Goal: Transaction & Acquisition: Purchase product/service

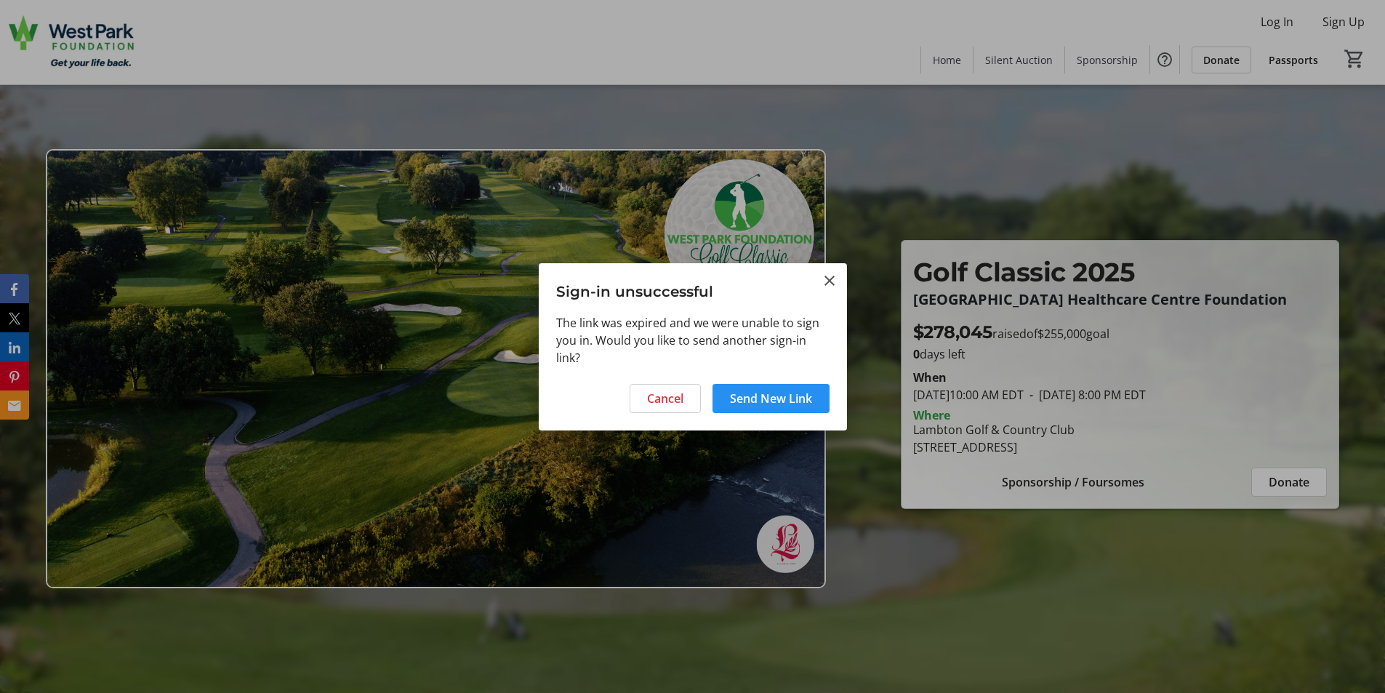
click at [744, 398] on span "Send New Link" at bounding box center [771, 398] width 82 height 17
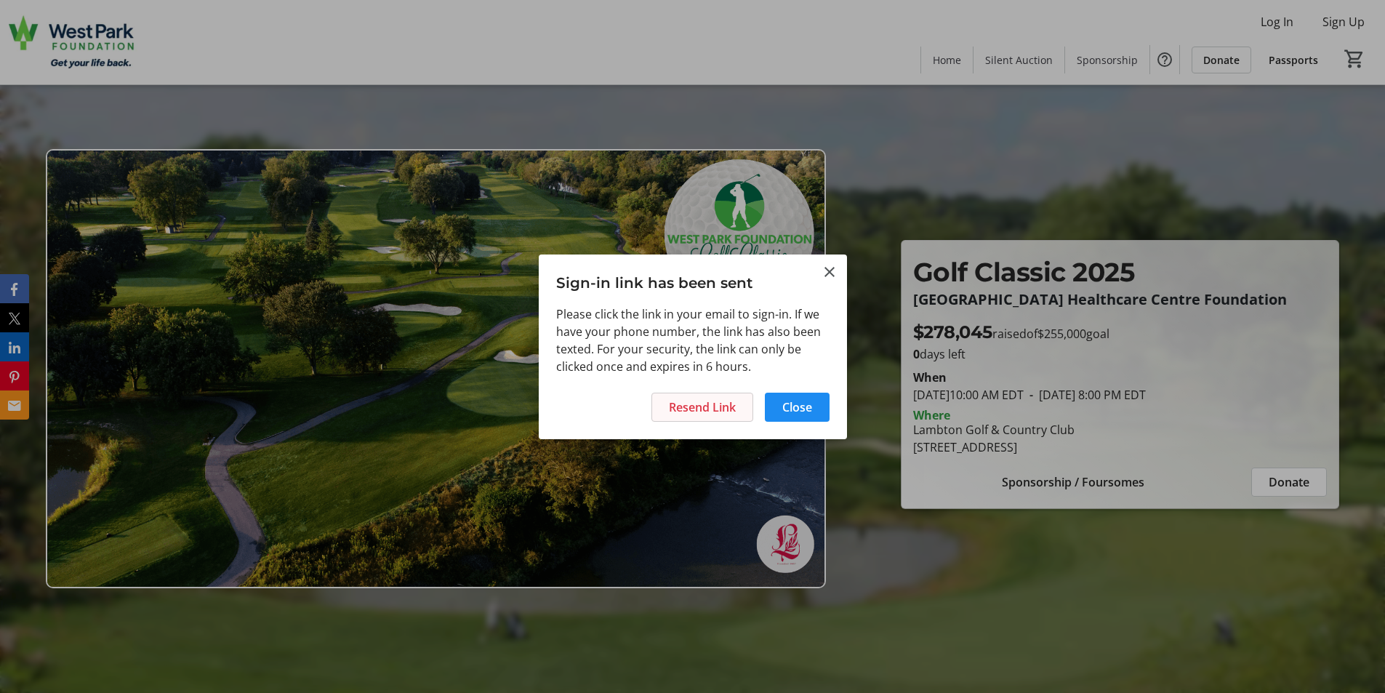
click at [697, 404] on span "Resend Link" at bounding box center [702, 406] width 67 height 17
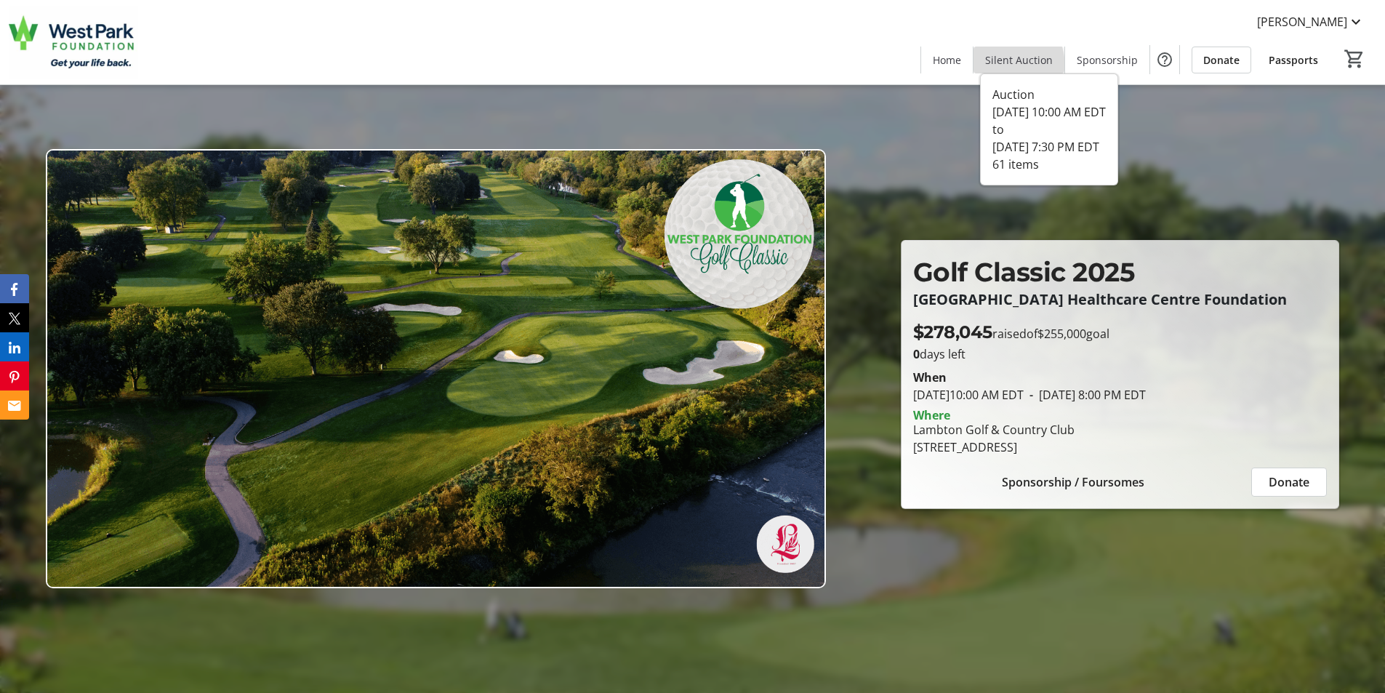
click at [1004, 66] on span "Silent Auction" at bounding box center [1019, 59] width 68 height 15
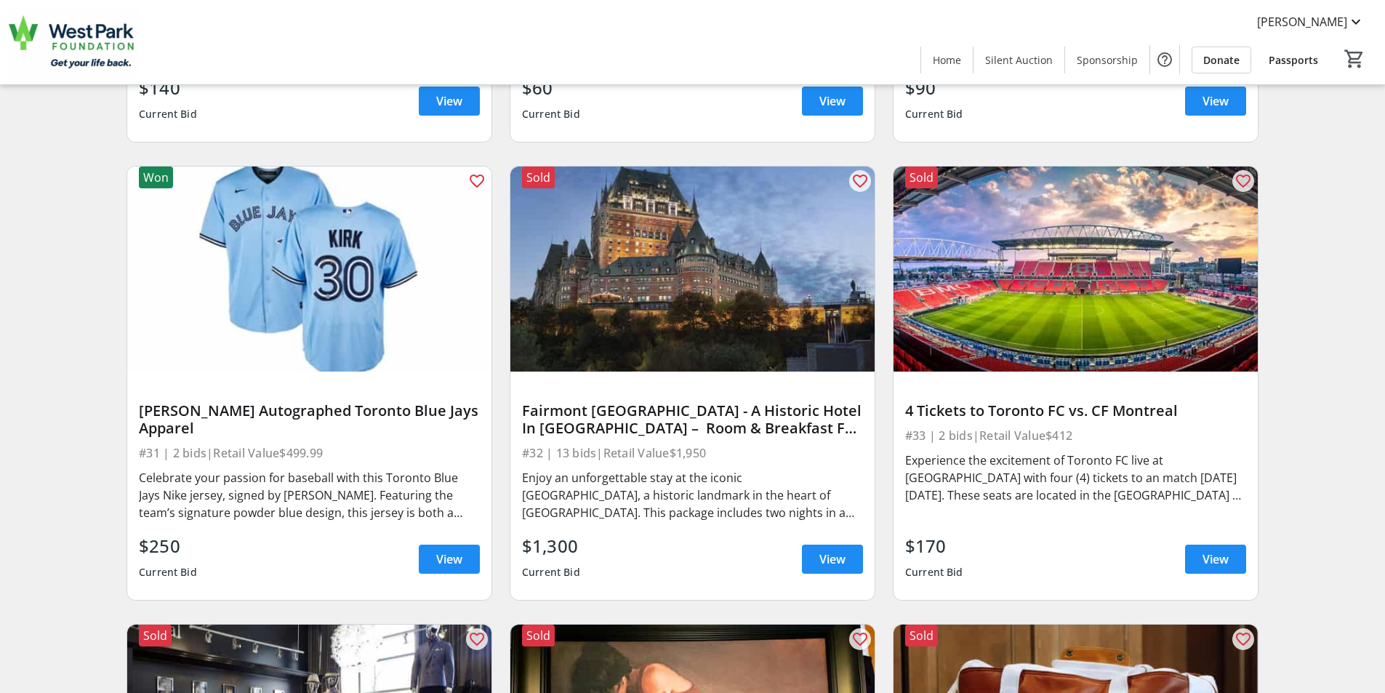
scroll to position [5089, 0]
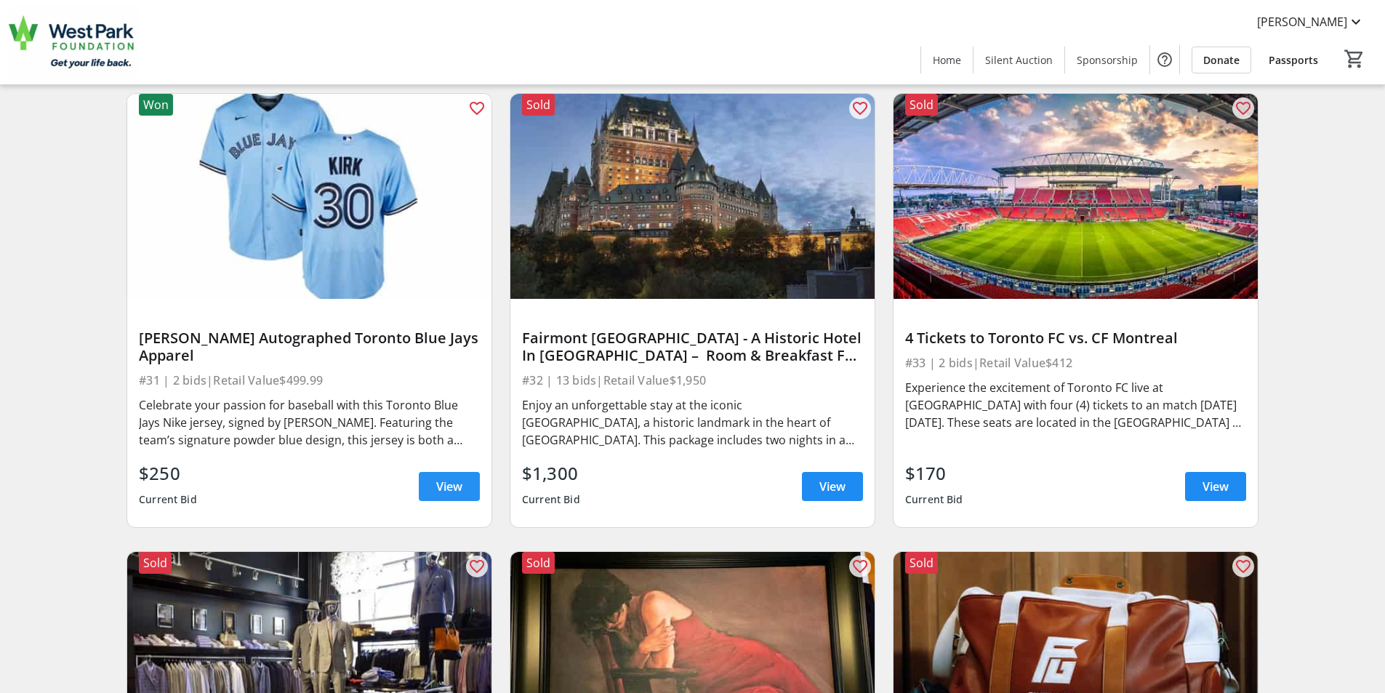
click at [438, 484] on span "View" at bounding box center [449, 486] width 26 height 17
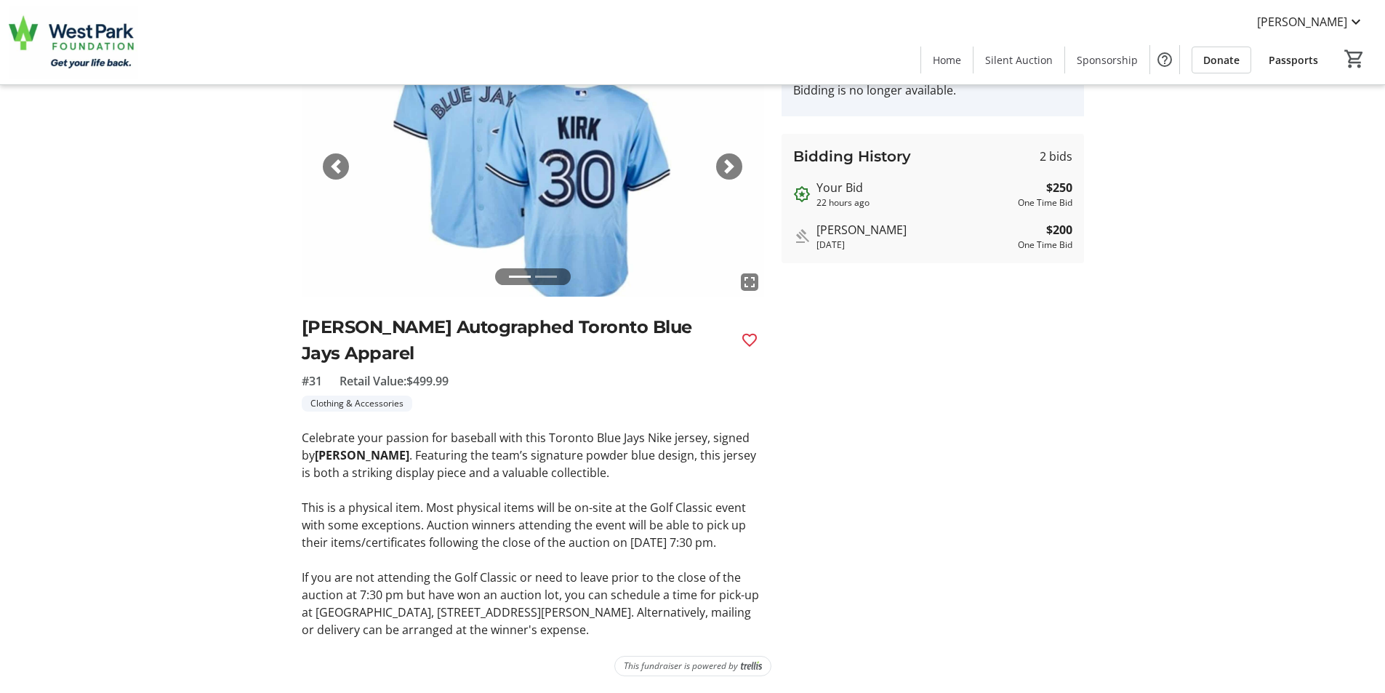
scroll to position [102, 0]
drag, startPoint x: 284, startPoint y: 322, endPoint x: 580, endPoint y: 354, distance: 297.6
click at [580, 354] on div "fullscreen fullscreen Previous Next Alejandro Kirk Autographed Toronto Blue Jay…" at bounding box center [693, 337] width 960 height 602
copy h2 "Alejandro Kirk Autographed Toronto Blue Jays Apparel"
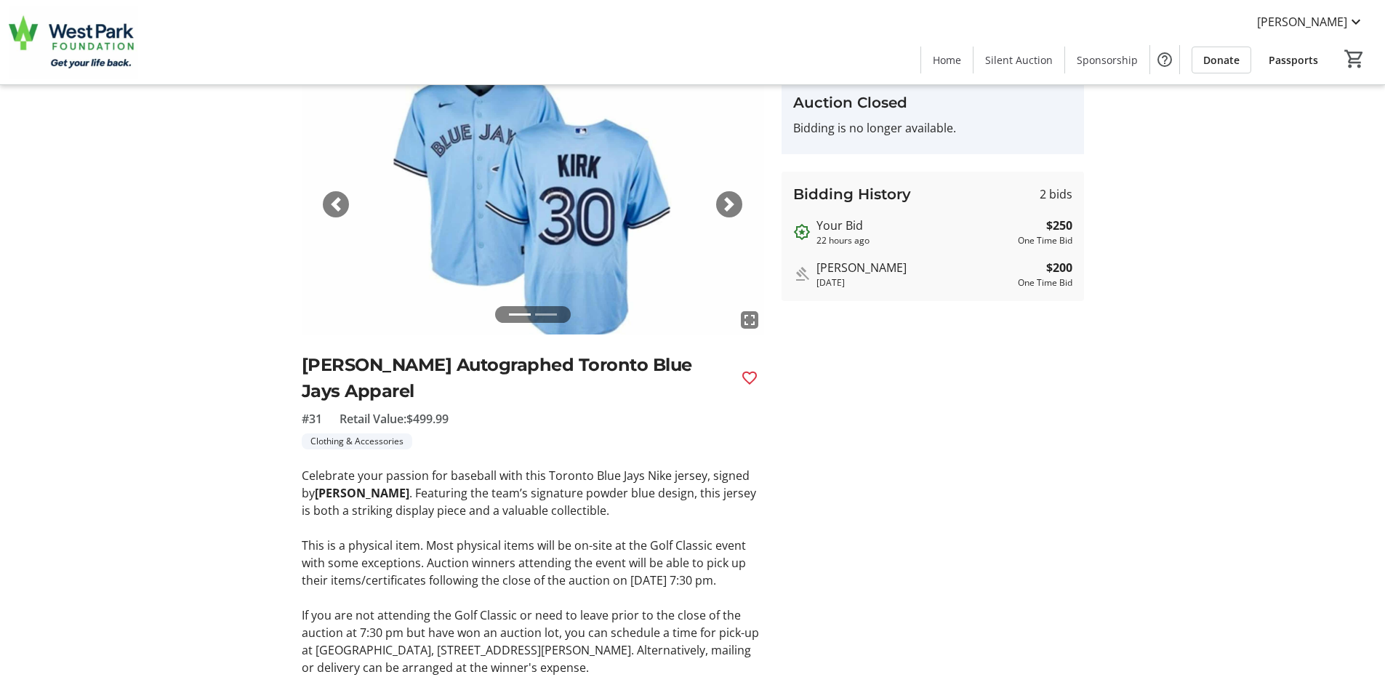
scroll to position [0, 0]
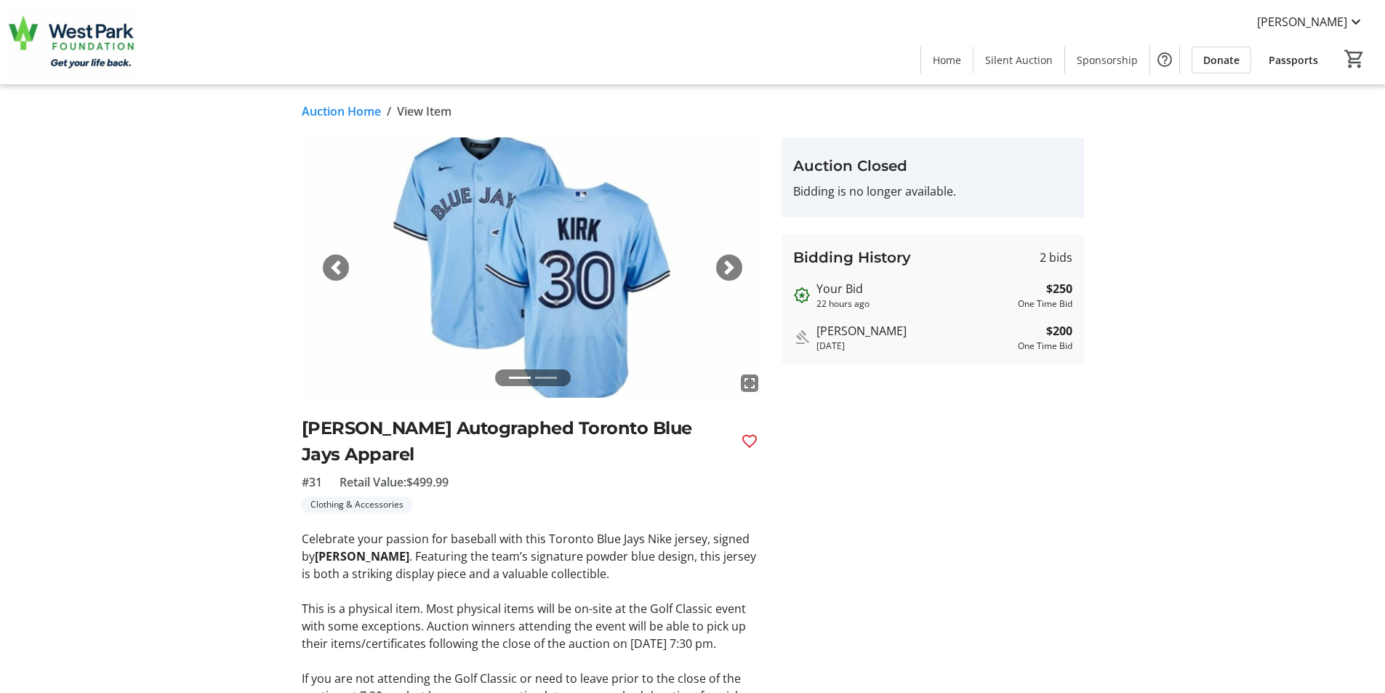
click at [481, 499] on div "Clothing & Accessories" at bounding box center [533, 505] width 462 height 16
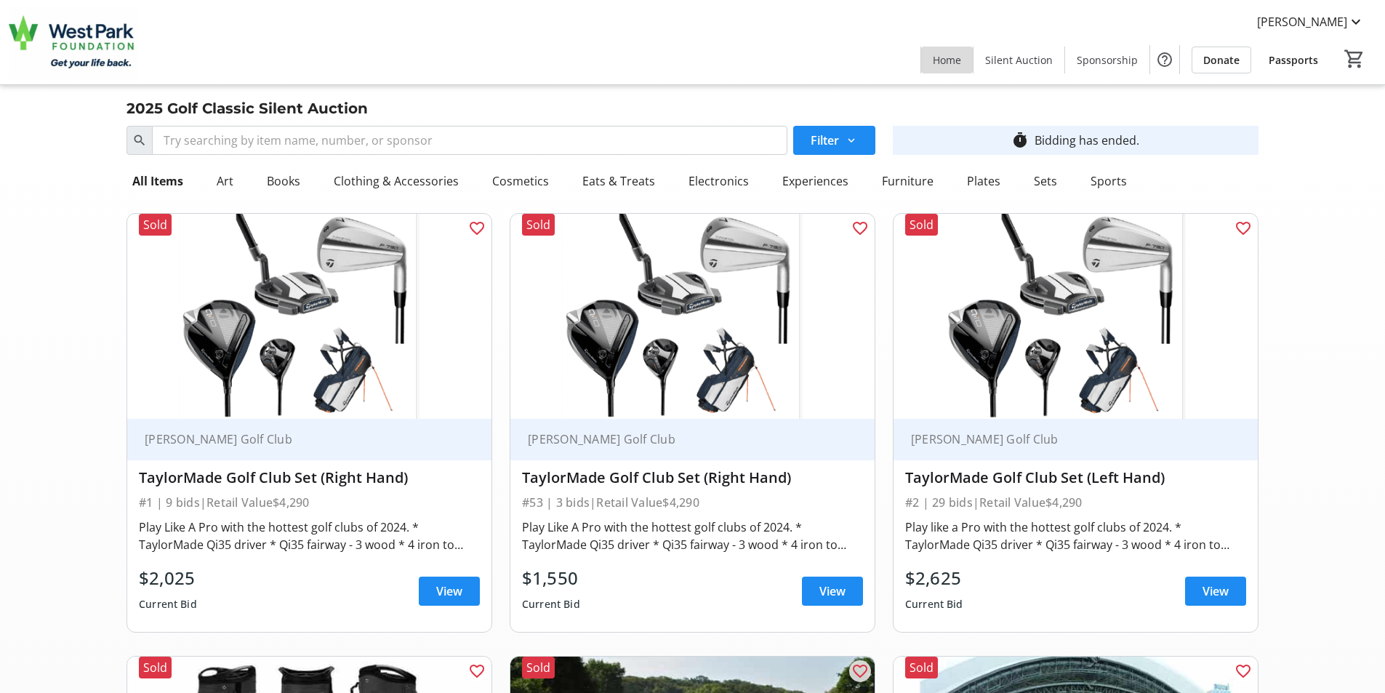
click at [955, 57] on span "Home" at bounding box center [947, 59] width 28 height 15
